Goal: Information Seeking & Learning: Learn about a topic

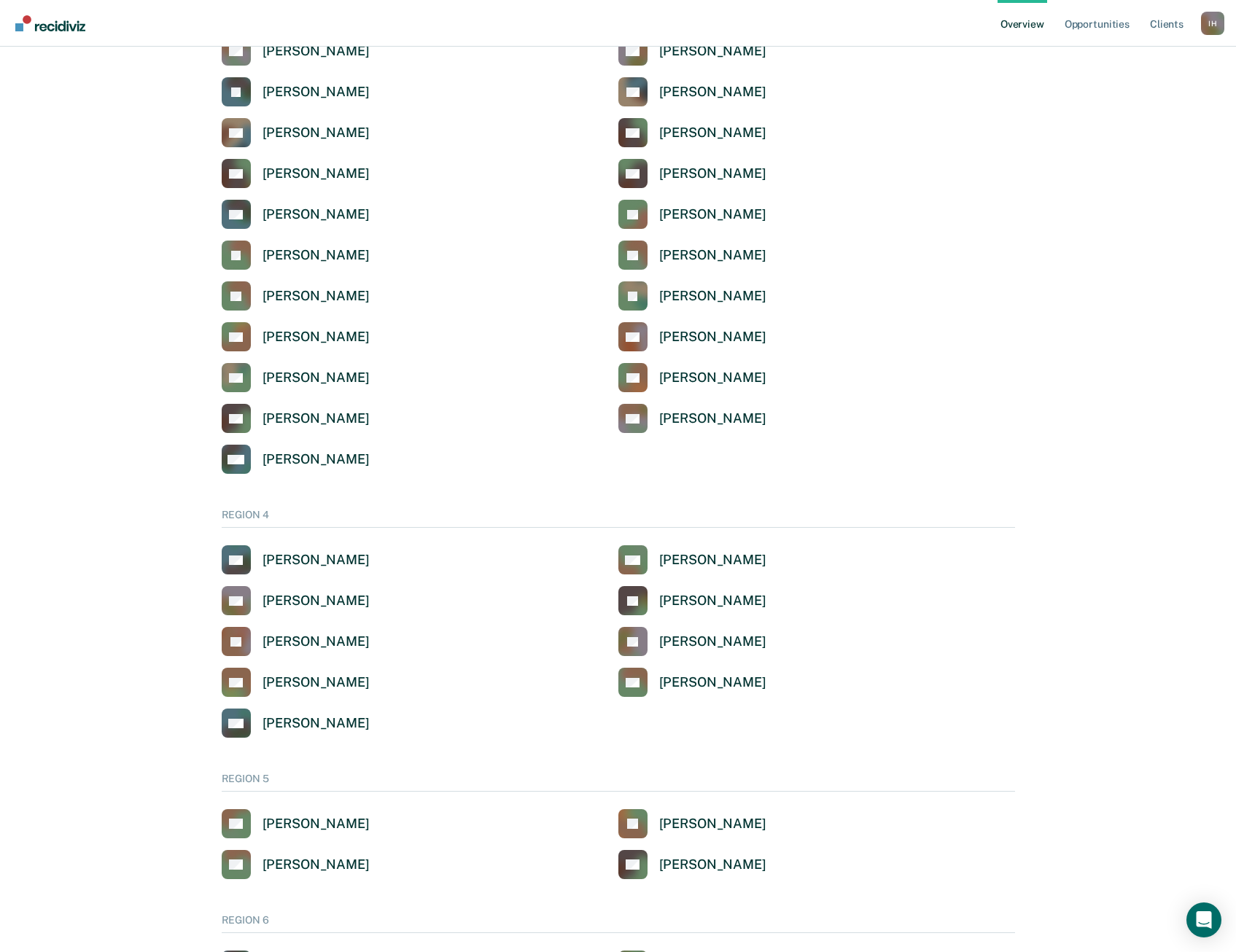
scroll to position [729, 0]
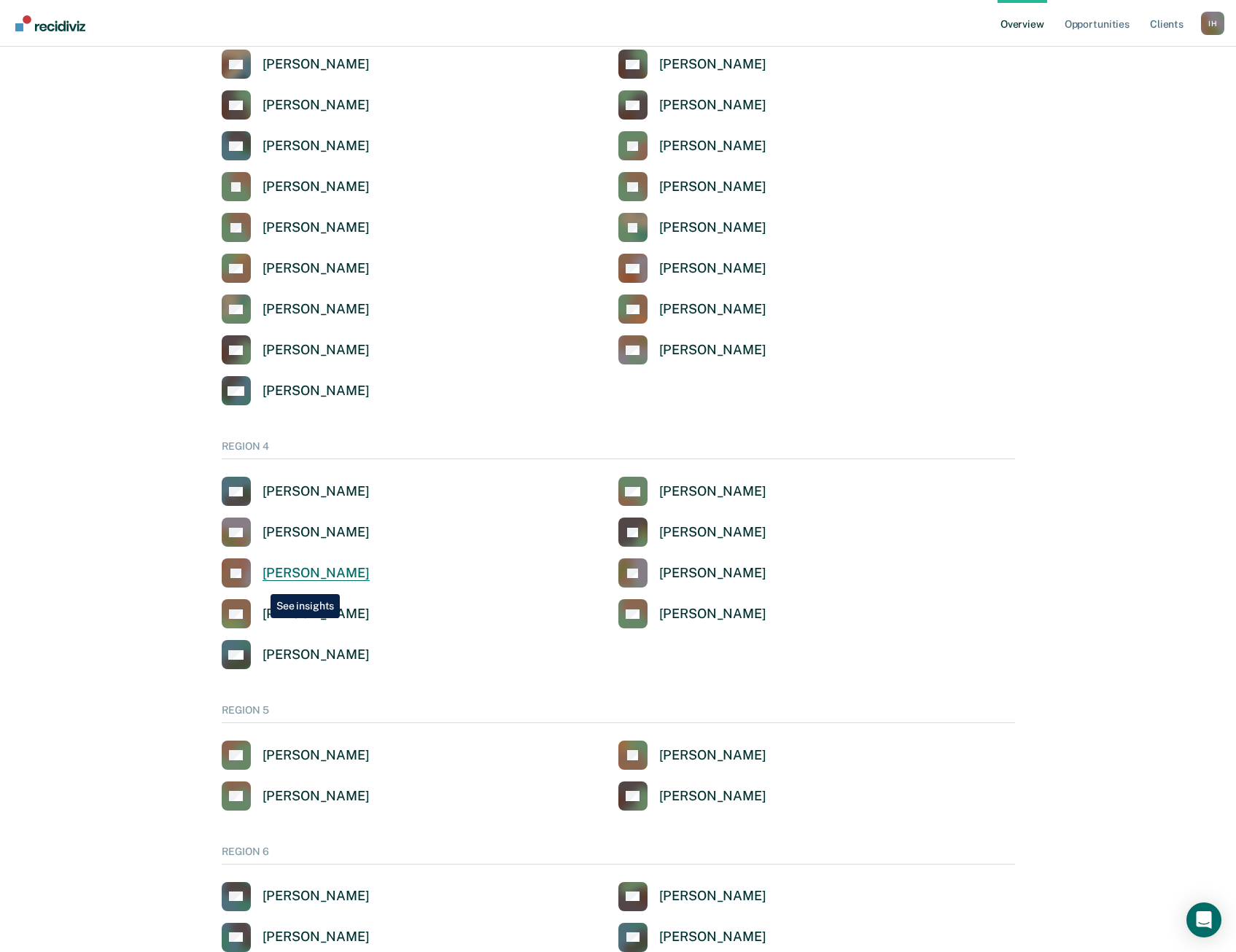
click at [259, 582] on link "[PERSON_NAME] [PERSON_NAME]" at bounding box center [296, 573] width 148 height 29
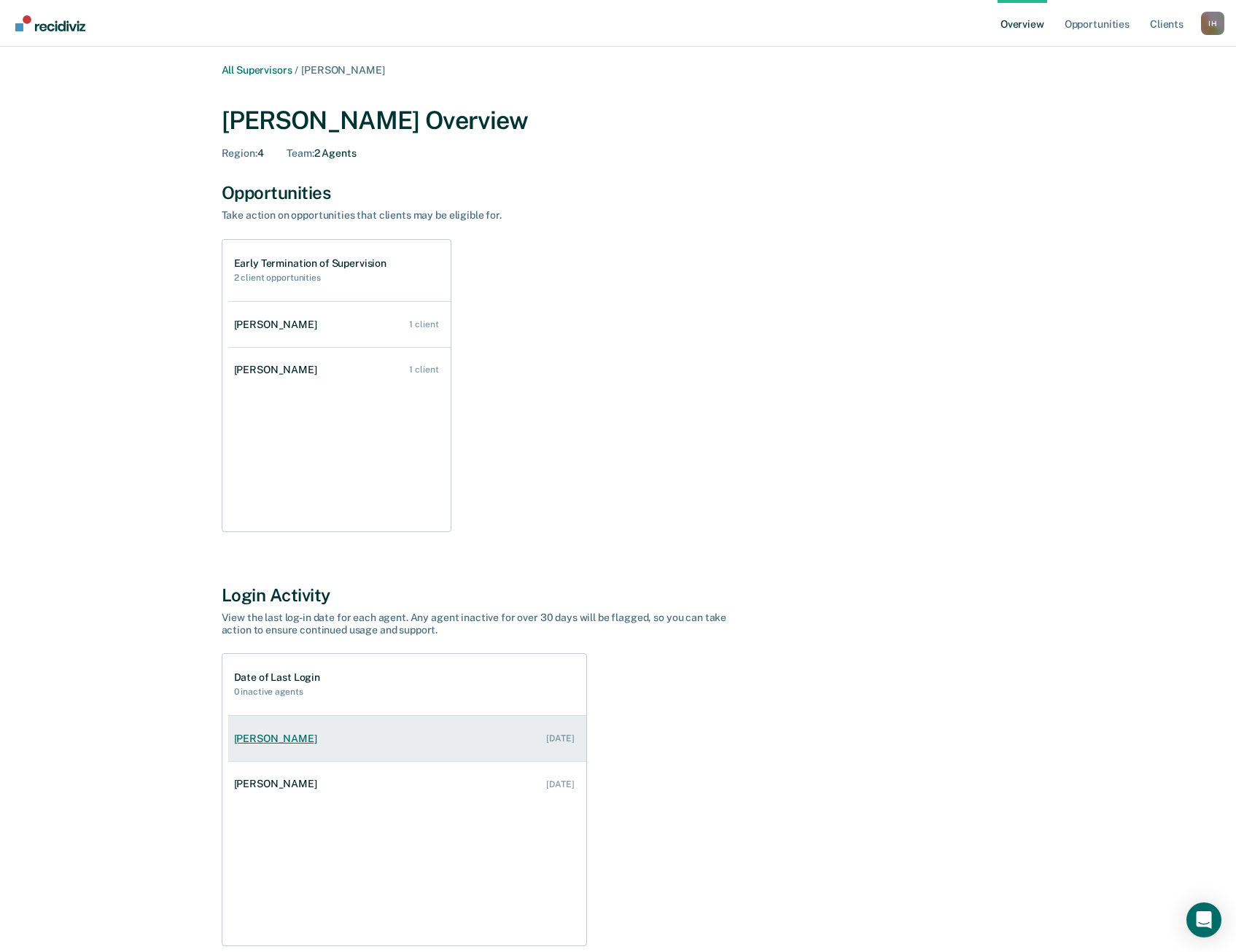
click at [256, 738] on div "[PERSON_NAME]" at bounding box center [279, 739] width 89 height 12
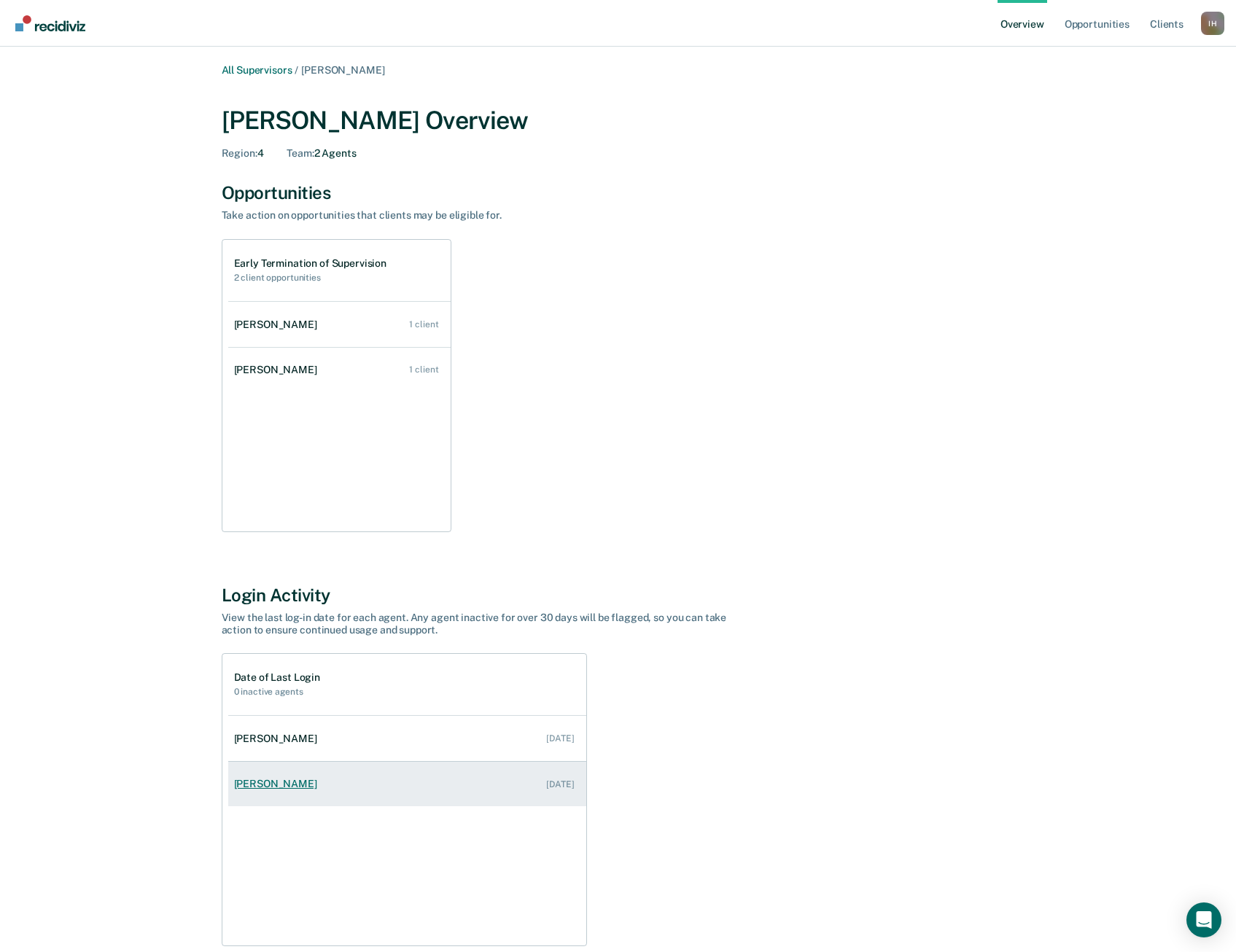
click at [256, 778] on div "[PERSON_NAME]" at bounding box center [279, 784] width 89 height 12
